Goal: Book appointment/travel/reservation

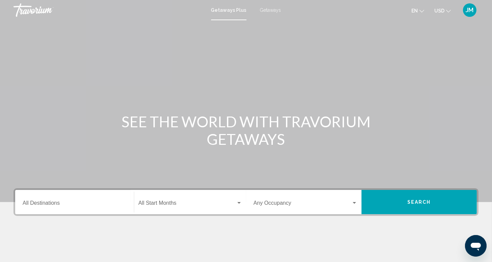
click at [41, 201] on div "Destination All Destinations" at bounding box center [75, 202] width 104 height 21
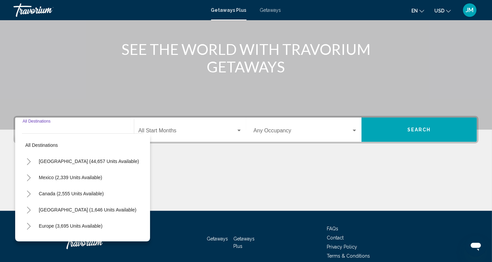
scroll to position [104, 0]
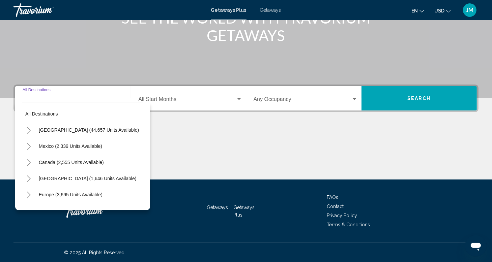
click at [29, 131] on icon "Toggle United States (44,657 units available)" at bounding box center [28, 130] width 5 height 7
click at [35, 195] on icon "Toggle Colorado (879 units available)" at bounding box center [35, 195] width 5 height 7
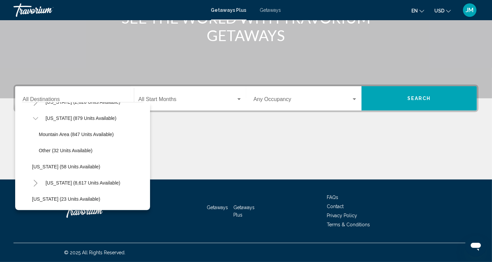
scroll to position [85, 0]
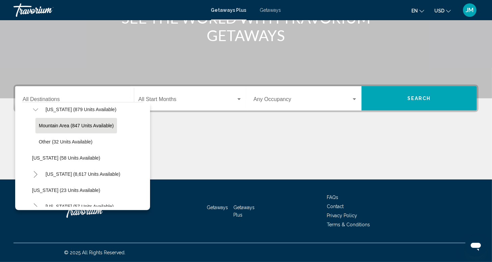
click at [59, 125] on span "Mountain Area (847 units available)" at bounding box center [76, 125] width 75 height 5
type input "**********"
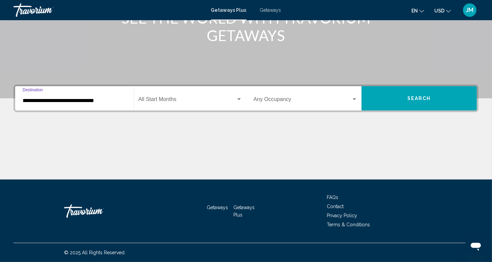
click at [239, 99] on div "Search widget" at bounding box center [238, 99] width 3 height 2
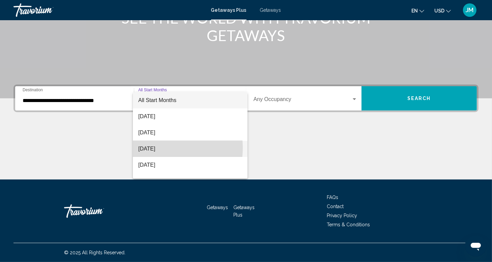
click at [155, 148] on span "[DATE]" at bounding box center [190, 149] width 104 height 16
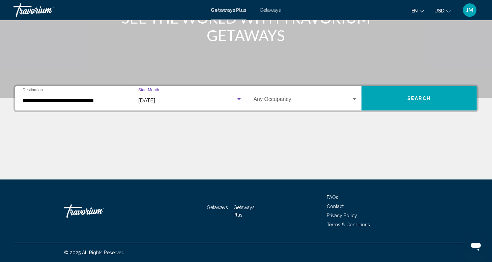
click at [354, 100] on div "Search widget" at bounding box center [354, 99] width 6 height 5
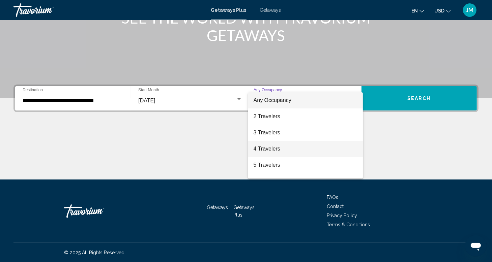
click at [266, 147] on span "4 Travelers" at bounding box center [306, 149] width 104 height 16
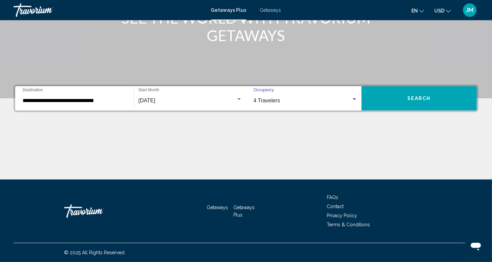
click at [415, 99] on span "Search" at bounding box center [419, 98] width 24 height 5
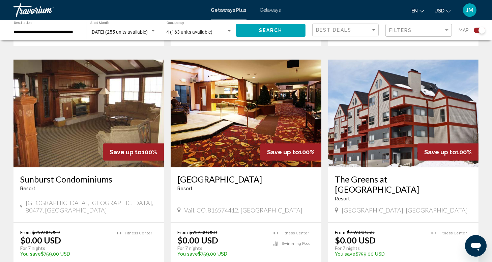
scroll to position [505, 0]
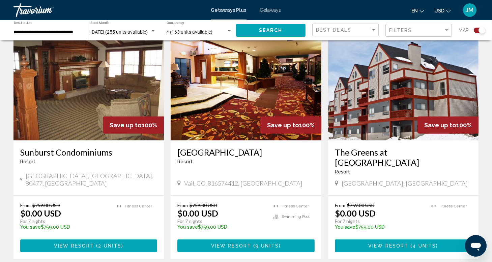
click at [72, 147] on h3 "Sunburst Condominiums" at bounding box center [88, 152] width 137 height 10
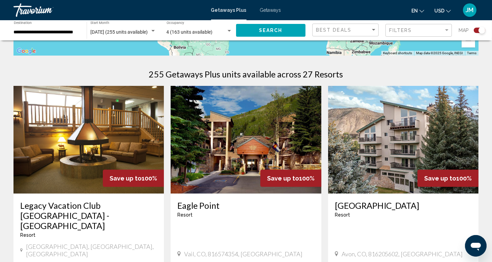
scroll to position [221, 0]
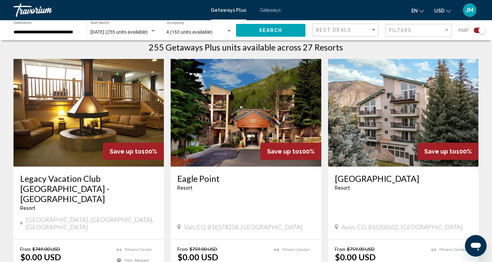
click at [66, 153] on img "Main content" at bounding box center [88, 113] width 150 height 108
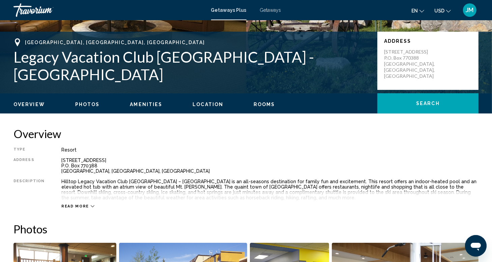
scroll to position [135, 0]
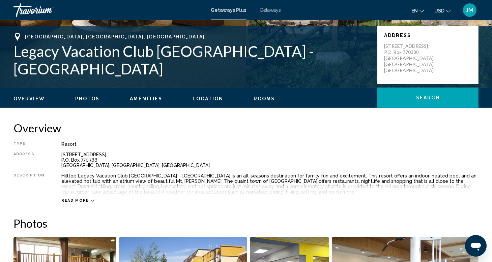
click at [91, 201] on icon "Main content" at bounding box center [93, 201] width 4 height 4
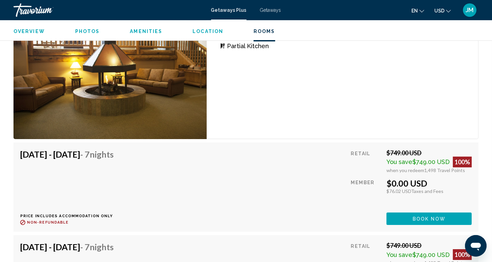
scroll to position [2285, 0]
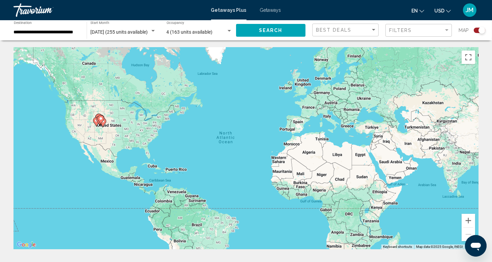
click at [268, 9] on span "Getaways" at bounding box center [270, 9] width 21 height 5
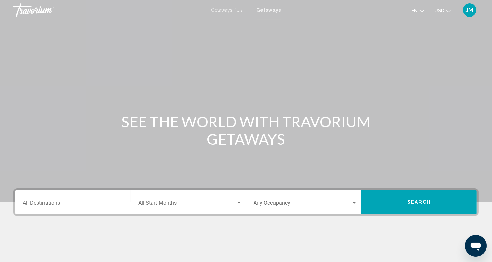
click at [38, 204] on input "Destination All Destinations" at bounding box center [75, 205] width 104 height 6
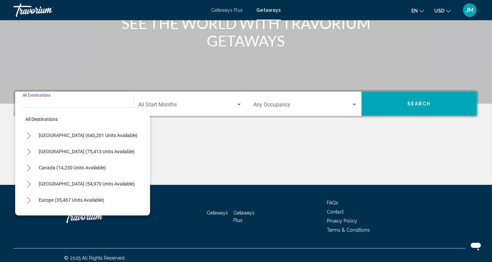
scroll to position [104, 0]
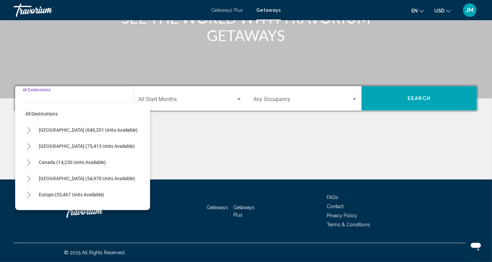
click at [28, 129] on icon "Toggle United States (640,201 units available)" at bounding box center [28, 130] width 5 height 7
click at [36, 196] on icon "Toggle Colorado (27,505 units available)" at bounding box center [35, 195] width 5 height 7
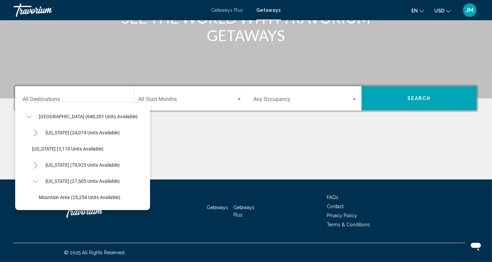
scroll to position [72, 0]
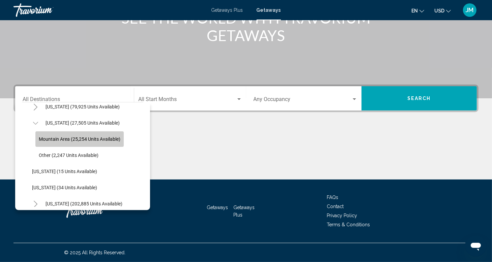
click at [67, 140] on span "Mountain Area (25,254 units available)" at bounding box center [80, 139] width 82 height 5
type input "**********"
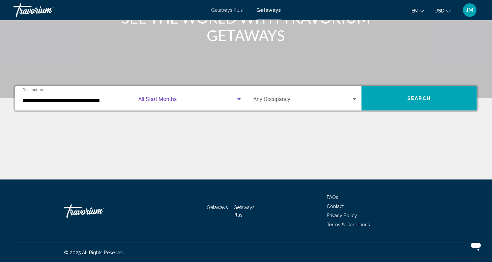
click at [239, 100] on div "Search widget" at bounding box center [239, 99] width 6 height 5
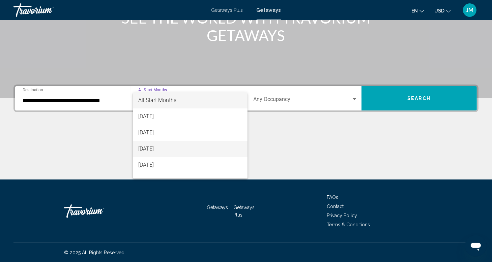
click at [155, 147] on span "[DATE]" at bounding box center [190, 149] width 104 height 16
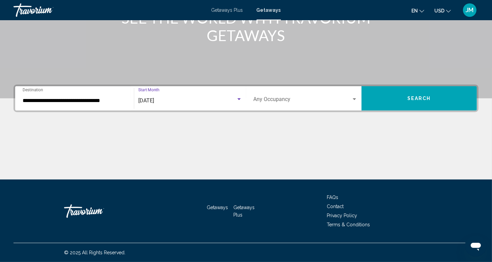
click at [353, 98] on div "Search widget" at bounding box center [354, 99] width 3 height 2
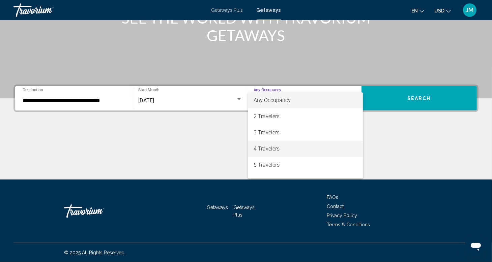
click at [275, 148] on span "4 Travelers" at bounding box center [306, 149] width 104 height 16
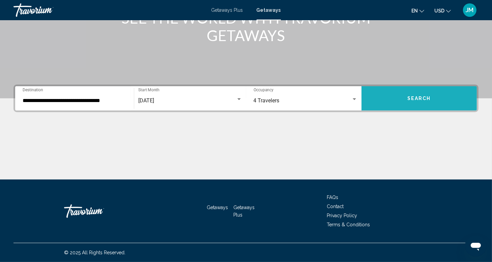
click at [421, 98] on span "Search" at bounding box center [419, 98] width 24 height 5
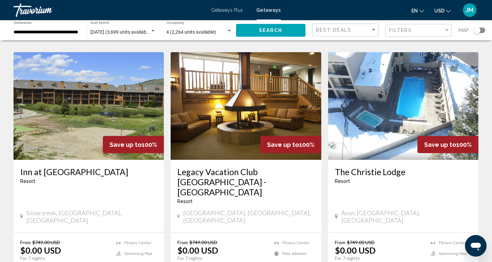
scroll to position [550, 0]
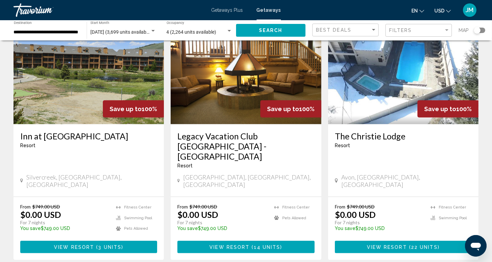
click at [213, 131] on h3 "Legacy Vacation Club [GEOGRAPHIC_DATA] - [GEOGRAPHIC_DATA]" at bounding box center [245, 146] width 137 height 30
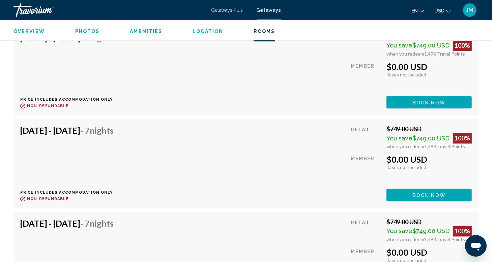
scroll to position [1560, 0]
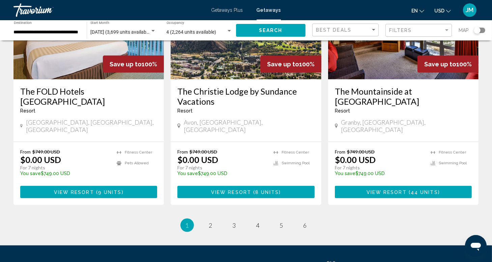
scroll to position [861, 0]
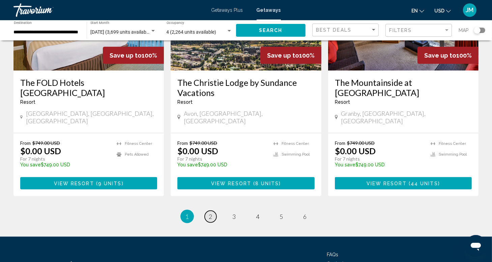
click at [211, 213] on span "2" at bounding box center [210, 216] width 3 height 7
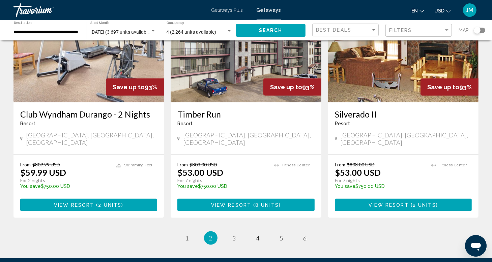
scroll to position [820, 0]
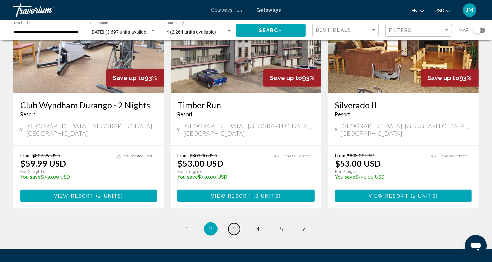
click at [235, 226] on span "3" at bounding box center [234, 229] width 3 height 7
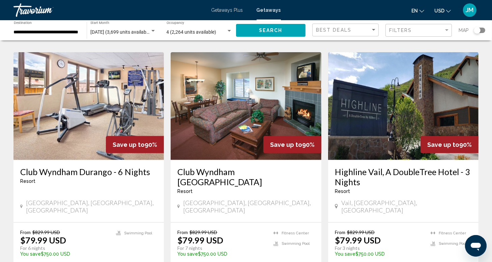
scroll to position [248, 0]
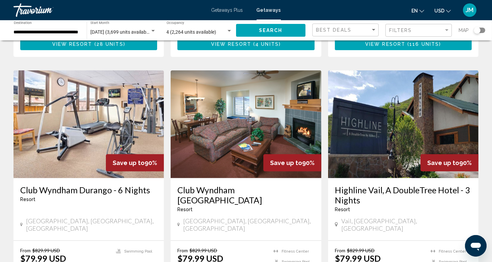
click at [225, 185] on h3 "Club Wyndham [GEOGRAPHIC_DATA]" at bounding box center [245, 195] width 137 height 20
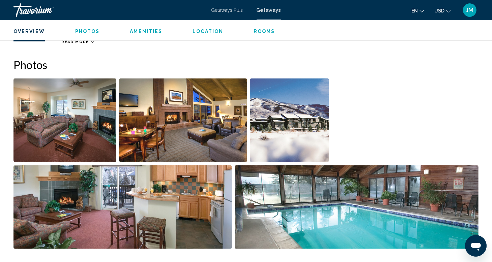
scroll to position [320, 0]
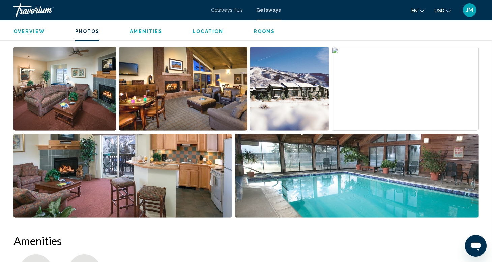
click at [75, 83] on img "Open full-screen image slider" at bounding box center [64, 89] width 103 height 84
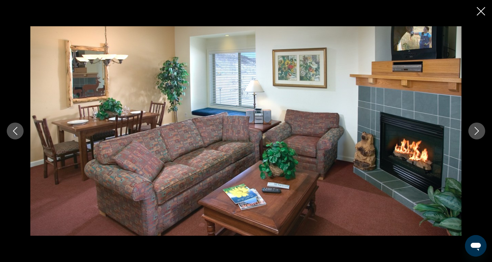
scroll to position [613, 0]
click at [476, 132] on icon "Next image" at bounding box center [477, 131] width 8 height 8
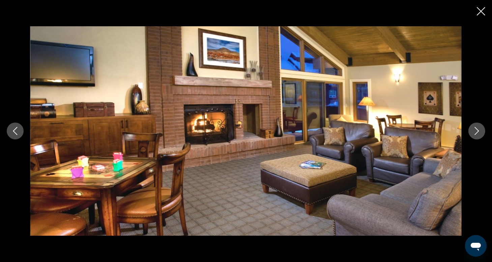
click at [476, 132] on icon "Next image" at bounding box center [477, 131] width 8 height 8
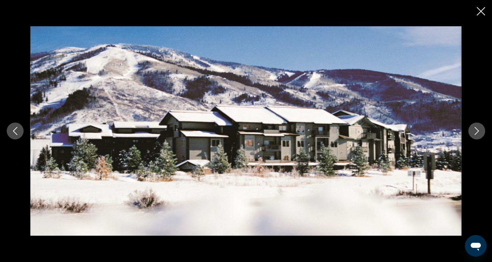
click at [476, 132] on icon "Next image" at bounding box center [477, 131] width 8 height 8
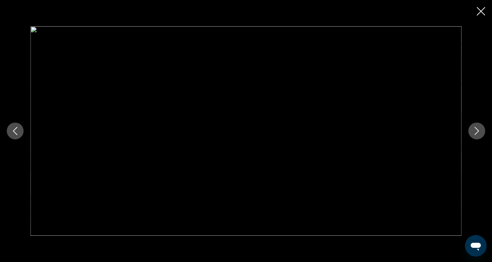
click at [476, 132] on icon "Next image" at bounding box center [477, 131] width 8 height 8
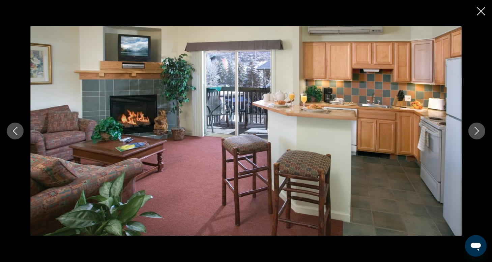
click at [477, 130] on icon "Next image" at bounding box center [477, 131] width 8 height 8
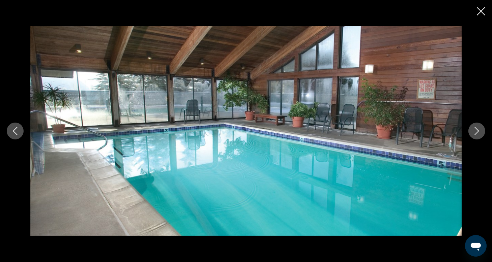
click at [477, 130] on icon "Next image" at bounding box center [477, 131] width 8 height 8
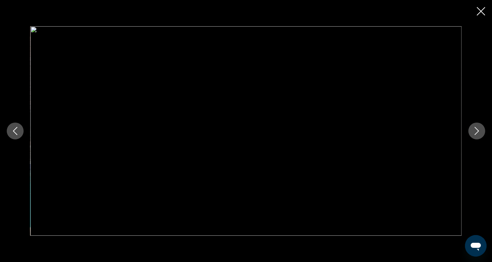
click at [477, 130] on icon "Next image" at bounding box center [477, 131] width 8 height 8
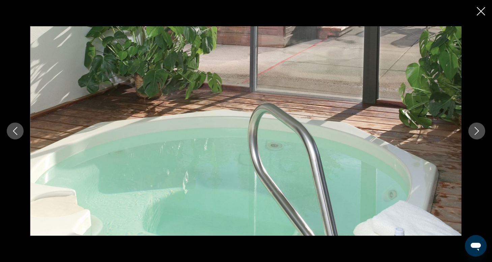
click at [477, 130] on icon "Next image" at bounding box center [477, 131] width 8 height 8
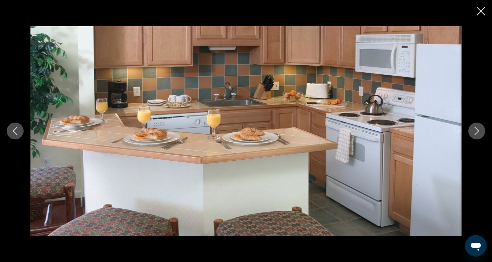
click at [477, 130] on icon "Next image" at bounding box center [477, 131] width 8 height 8
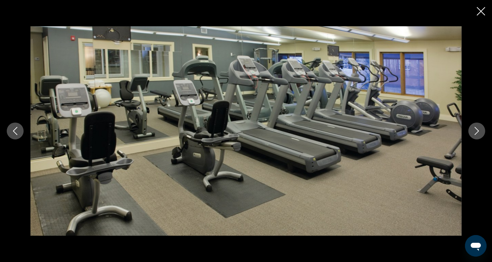
click at [477, 130] on icon "Next image" at bounding box center [477, 131] width 8 height 8
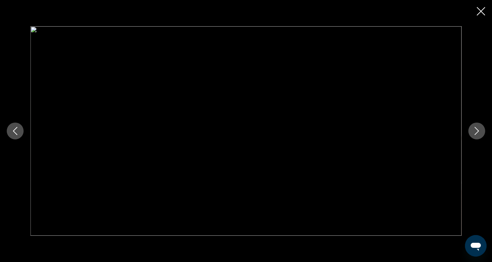
click at [477, 130] on icon "Next image" at bounding box center [477, 131] width 8 height 8
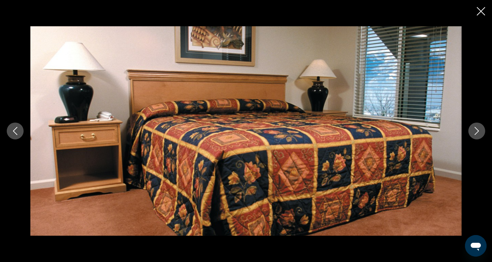
click at [477, 130] on icon "Next image" at bounding box center [477, 131] width 8 height 8
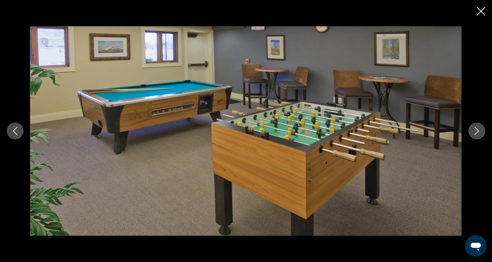
click at [481, 10] on icon "Close slideshow" at bounding box center [481, 11] width 8 height 8
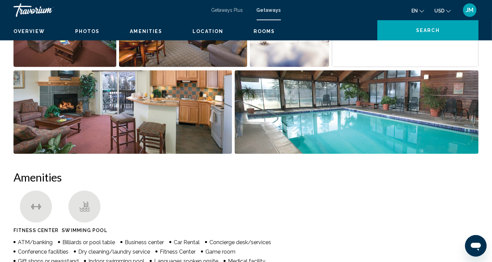
scroll to position [0, 0]
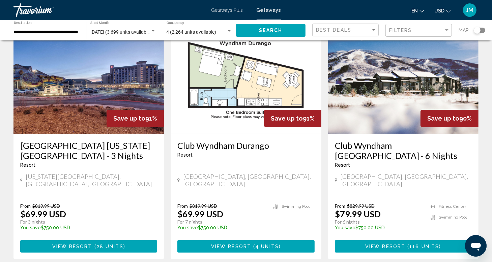
scroll to position [50, 0]
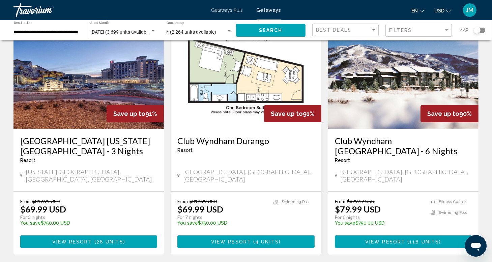
click at [356, 139] on h3 "Club Wyndham [GEOGRAPHIC_DATA] - 6 Nights" at bounding box center [403, 146] width 137 height 20
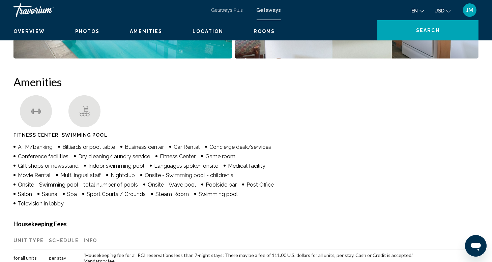
scroll to position [19, 0]
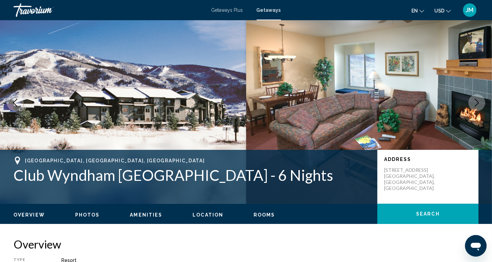
click at [225, 9] on span "Getaways Plus" at bounding box center [227, 9] width 32 height 5
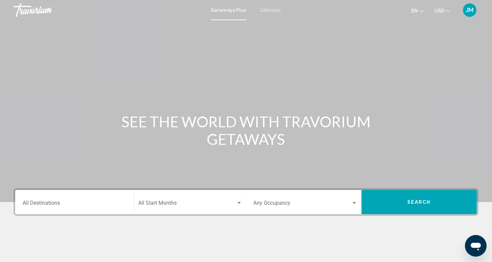
click at [39, 204] on input "Destination All Destinations" at bounding box center [75, 205] width 104 height 6
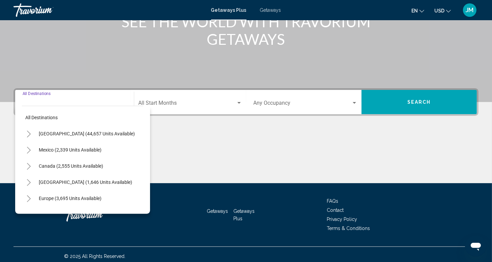
scroll to position [104, 0]
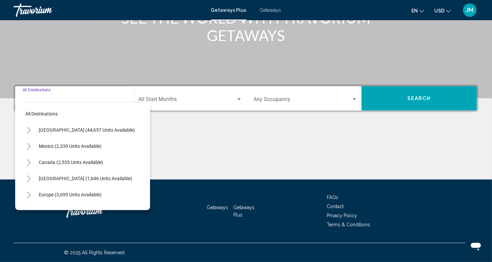
click at [29, 130] on icon "Toggle United States (44,657 units available)" at bounding box center [28, 130] width 5 height 7
click at [36, 195] on icon "Toggle Colorado (879 units available)" at bounding box center [35, 195] width 5 height 7
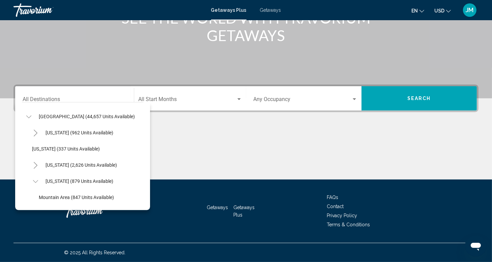
scroll to position [67, 0]
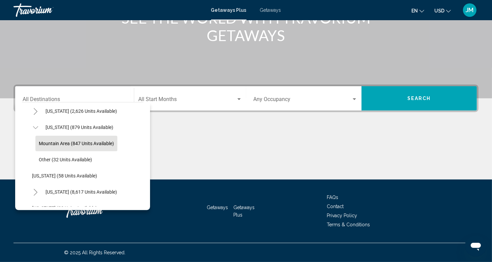
click at [48, 143] on span "Mountain Area (847 units available)" at bounding box center [76, 143] width 75 height 5
type input "**********"
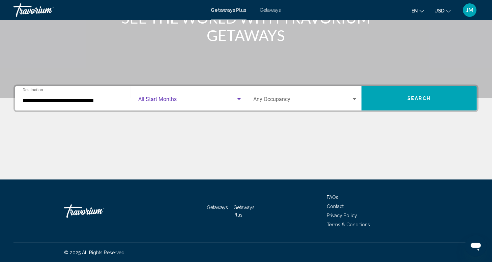
click at [239, 101] on div "Search widget" at bounding box center [239, 99] width 6 height 5
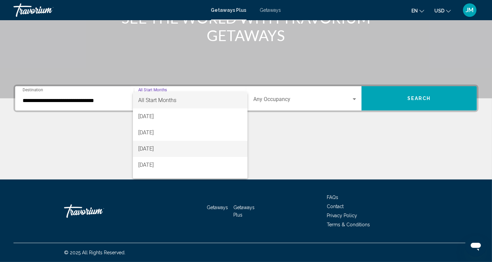
click at [148, 148] on span "[DATE]" at bounding box center [190, 149] width 104 height 16
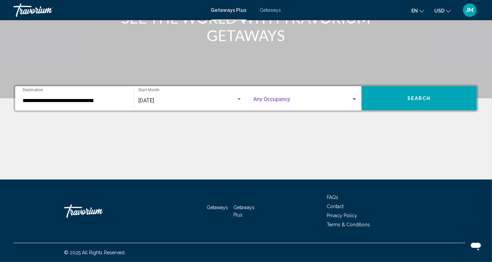
click at [354, 101] on div "Search widget" at bounding box center [354, 99] width 6 height 5
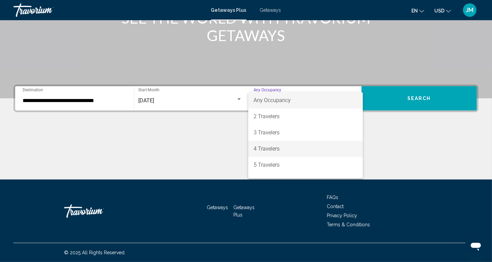
click at [268, 148] on span "4 Travelers" at bounding box center [306, 149] width 104 height 16
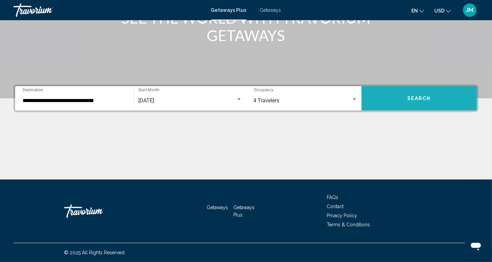
click at [415, 95] on button "Search" at bounding box center [419, 98] width 115 height 24
